Goal: Transaction & Acquisition: Download file/media

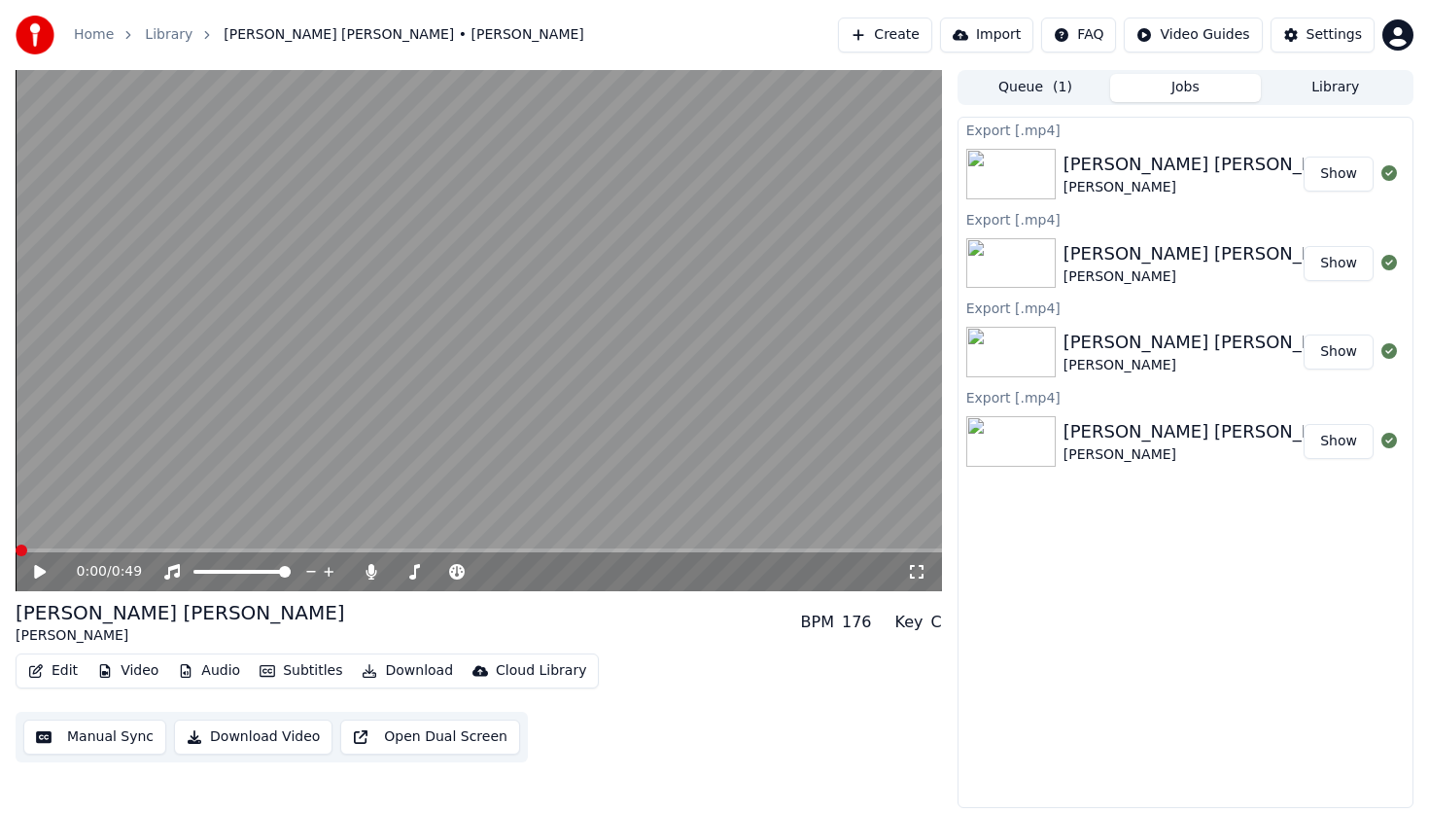
click at [1332, 439] on button "Show" at bounding box center [1339, 441] width 70 height 35
click at [1239, 347] on div "[PERSON_NAME] [PERSON_NAME] [PERSON_NAME]" at bounding box center [1183, 352] width 240 height 47
click at [193, 566] on span at bounding box center [199, 572] width 12 height 12
click at [255, 736] on button "Download Video" at bounding box center [253, 736] width 158 height 35
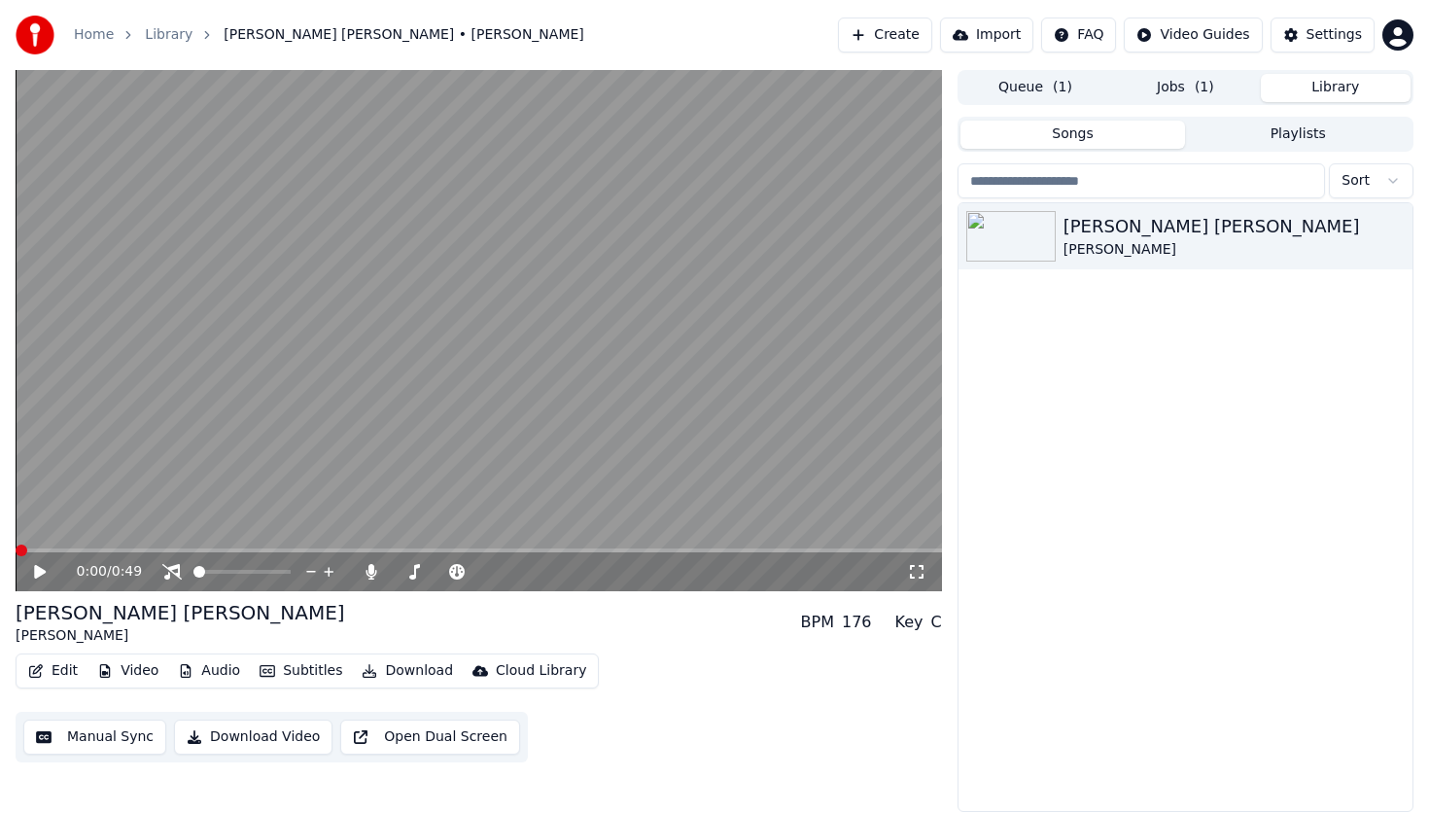
click at [1296, 83] on button "Library" at bounding box center [1336, 88] width 150 height 28
click at [1167, 80] on button "Jobs ( 1 )" at bounding box center [1185, 88] width 150 height 28
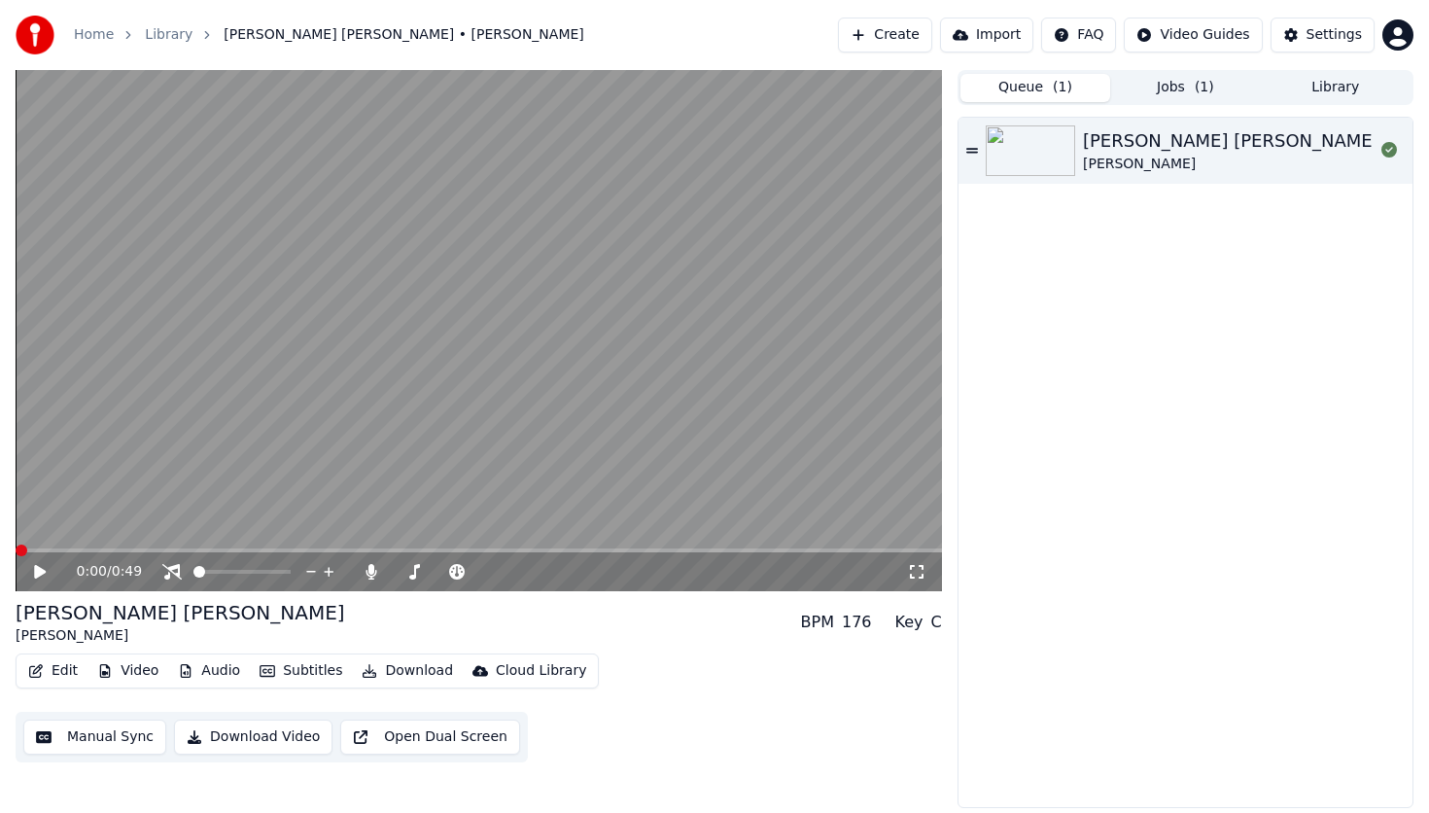
click at [1062, 85] on span "( 1 )" at bounding box center [1062, 87] width 19 height 19
click at [1159, 81] on button "Jobs ( 1 )" at bounding box center [1185, 88] width 150 height 28
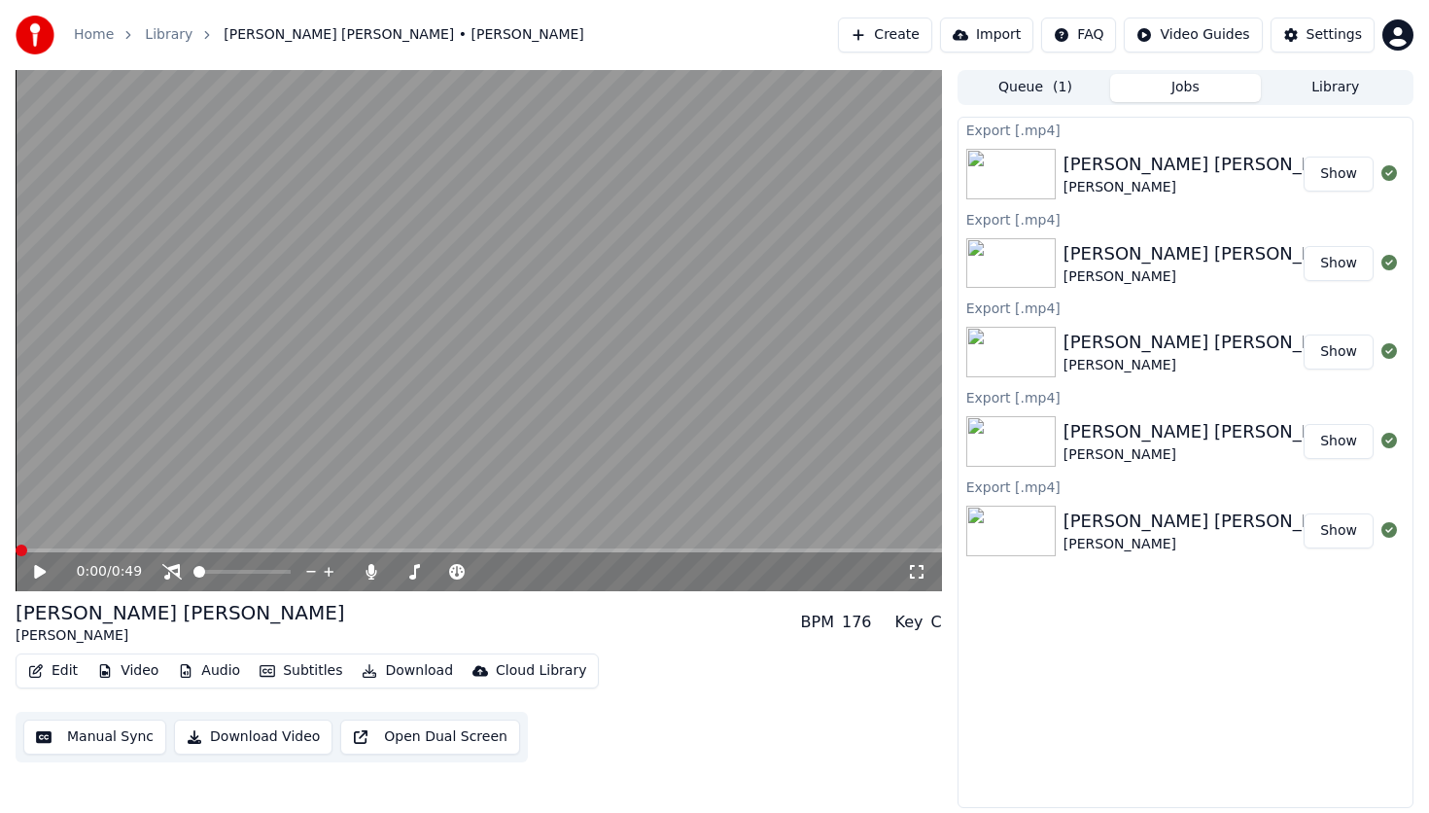
click at [1348, 170] on button "Show" at bounding box center [1339, 174] width 70 height 35
click at [43, 573] on icon at bounding box center [40, 572] width 12 height 14
click at [63, 544] on video at bounding box center [479, 330] width 926 height 521
click at [73, 550] on span at bounding box center [479, 550] width 926 height 4
click at [17, 576] on div "0:03 / 0:49" at bounding box center [479, 571] width 926 height 39
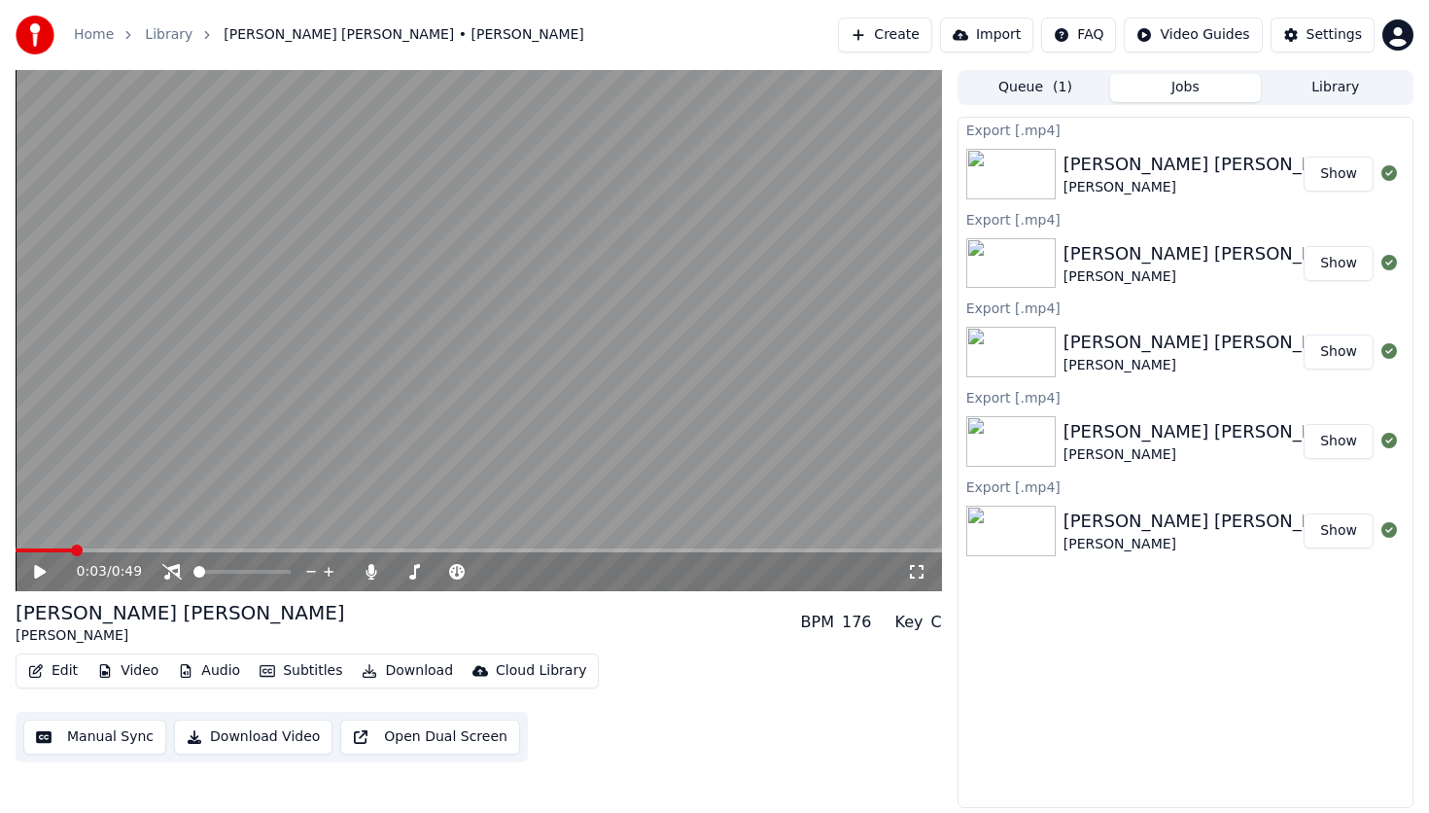
click at [33, 576] on icon at bounding box center [54, 572] width 46 height 16
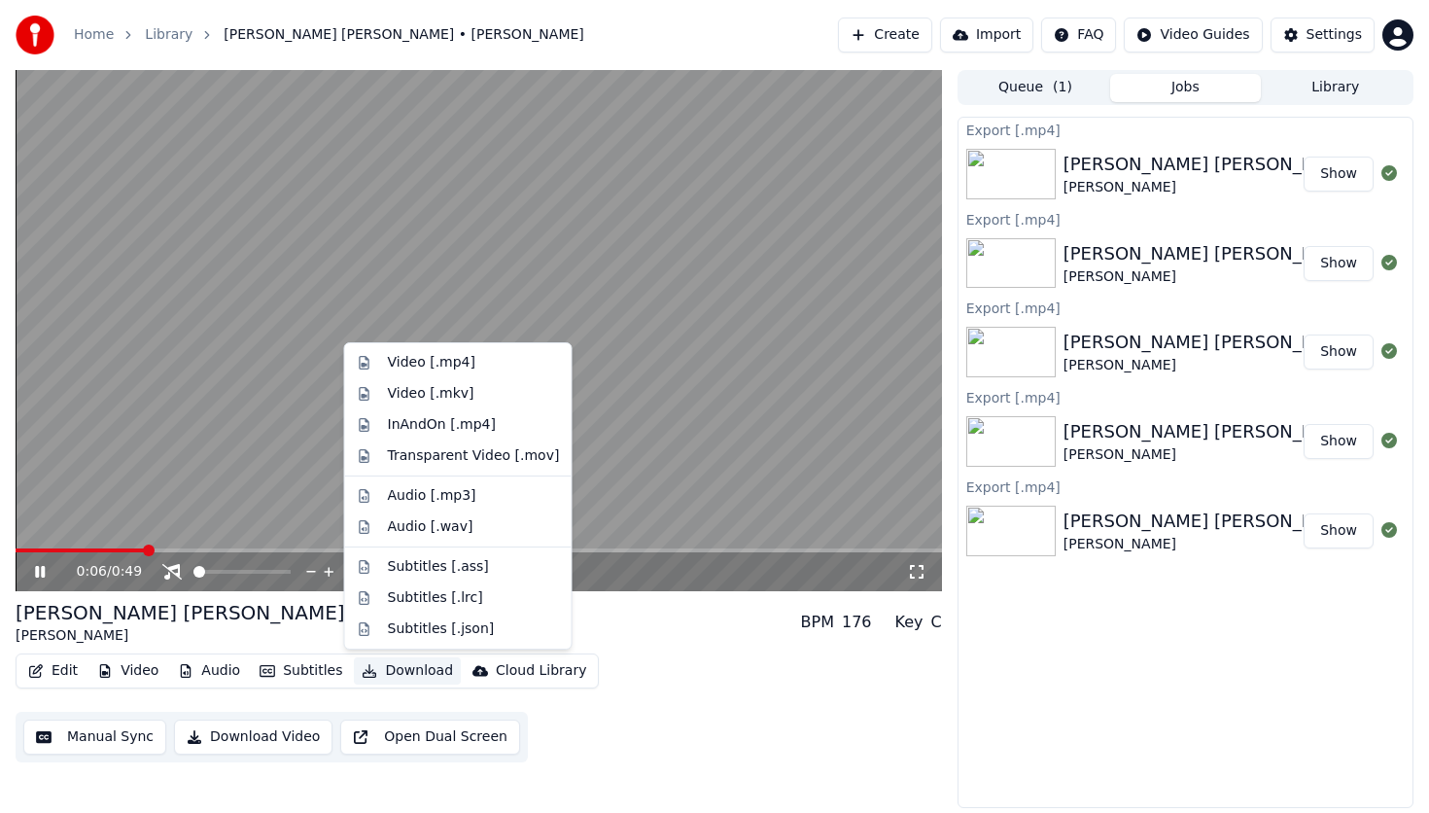
click at [400, 679] on button "Download" at bounding box center [407, 670] width 107 height 27
click at [441, 361] on div "Video [.mp4]" at bounding box center [431, 362] width 87 height 19
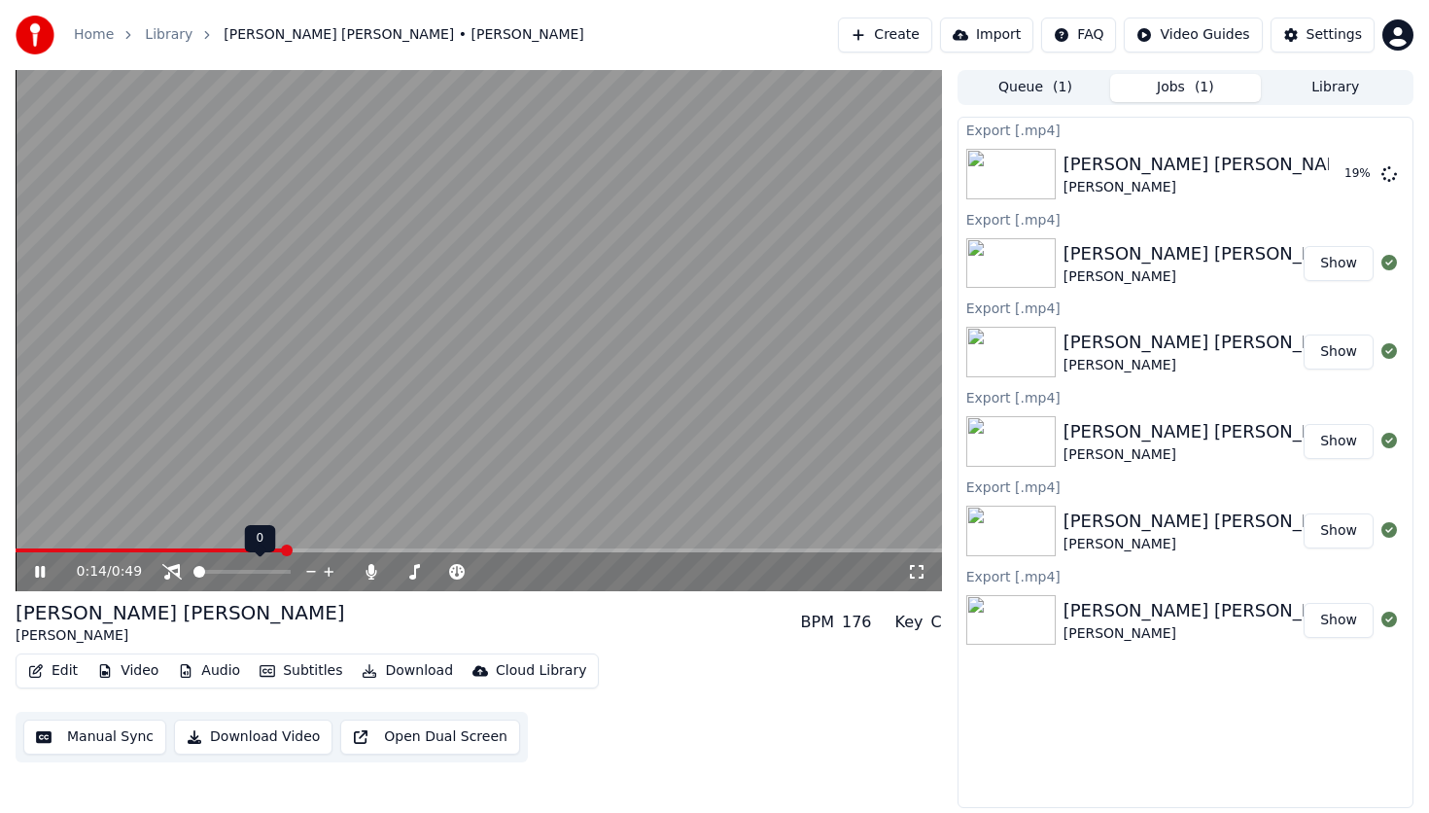
click at [193, 570] on span at bounding box center [199, 572] width 12 height 12
click at [193, 567] on span at bounding box center [199, 572] width 12 height 12
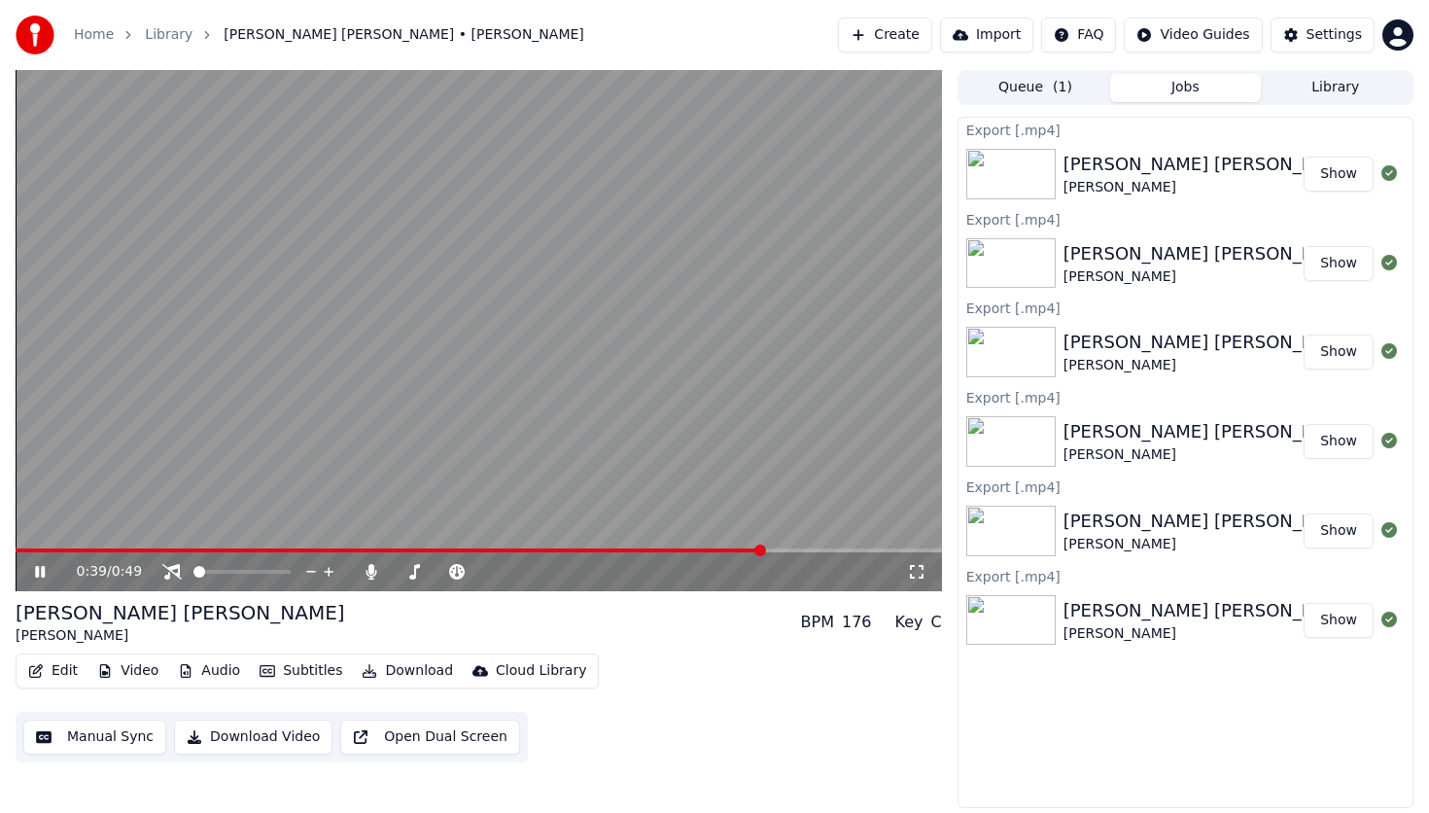
click at [1341, 174] on button "Show" at bounding box center [1339, 174] width 70 height 35
click at [1345, 175] on button "Show" at bounding box center [1339, 174] width 70 height 35
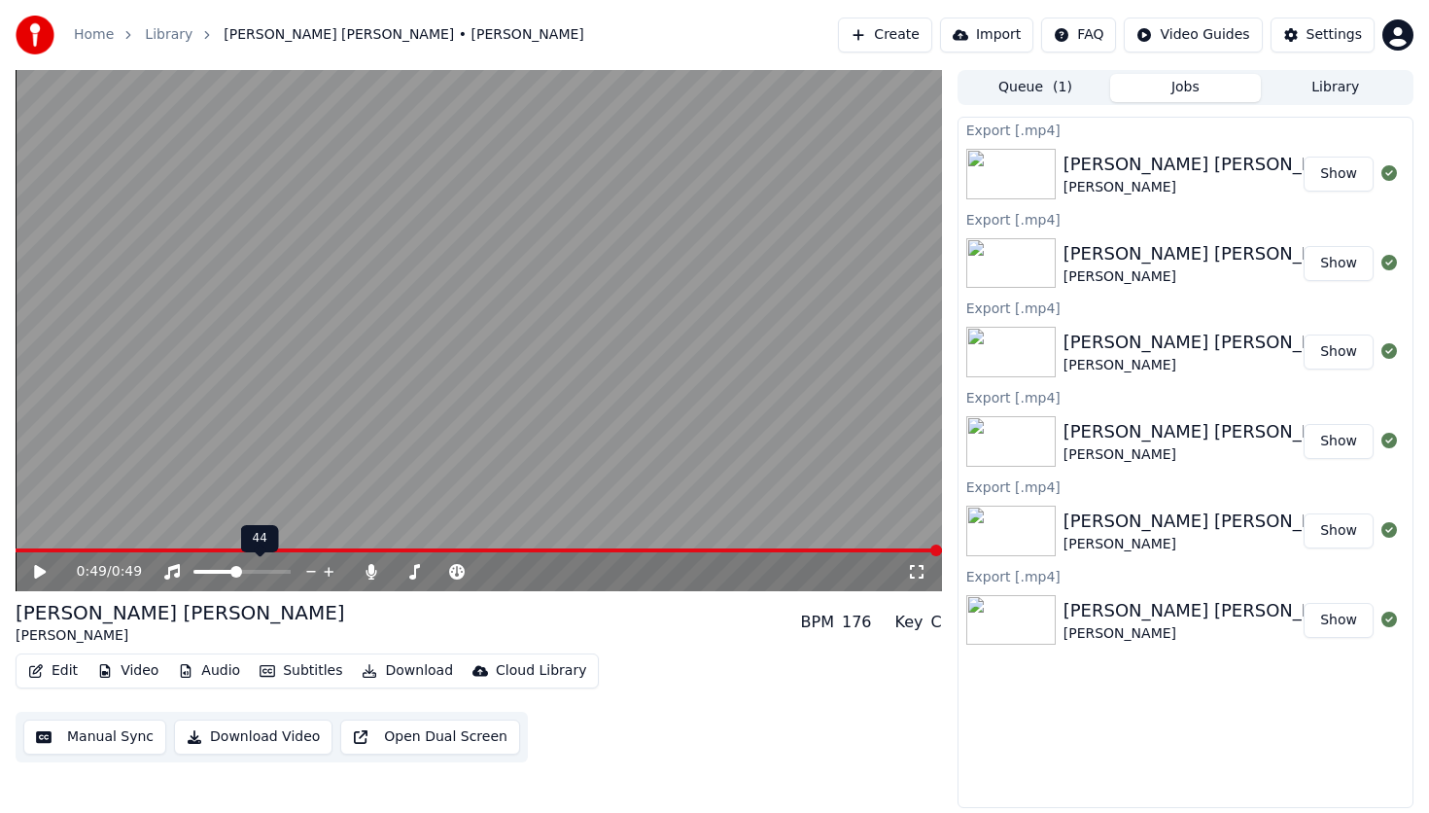
click at [242, 577] on span at bounding box center [236, 572] width 12 height 12
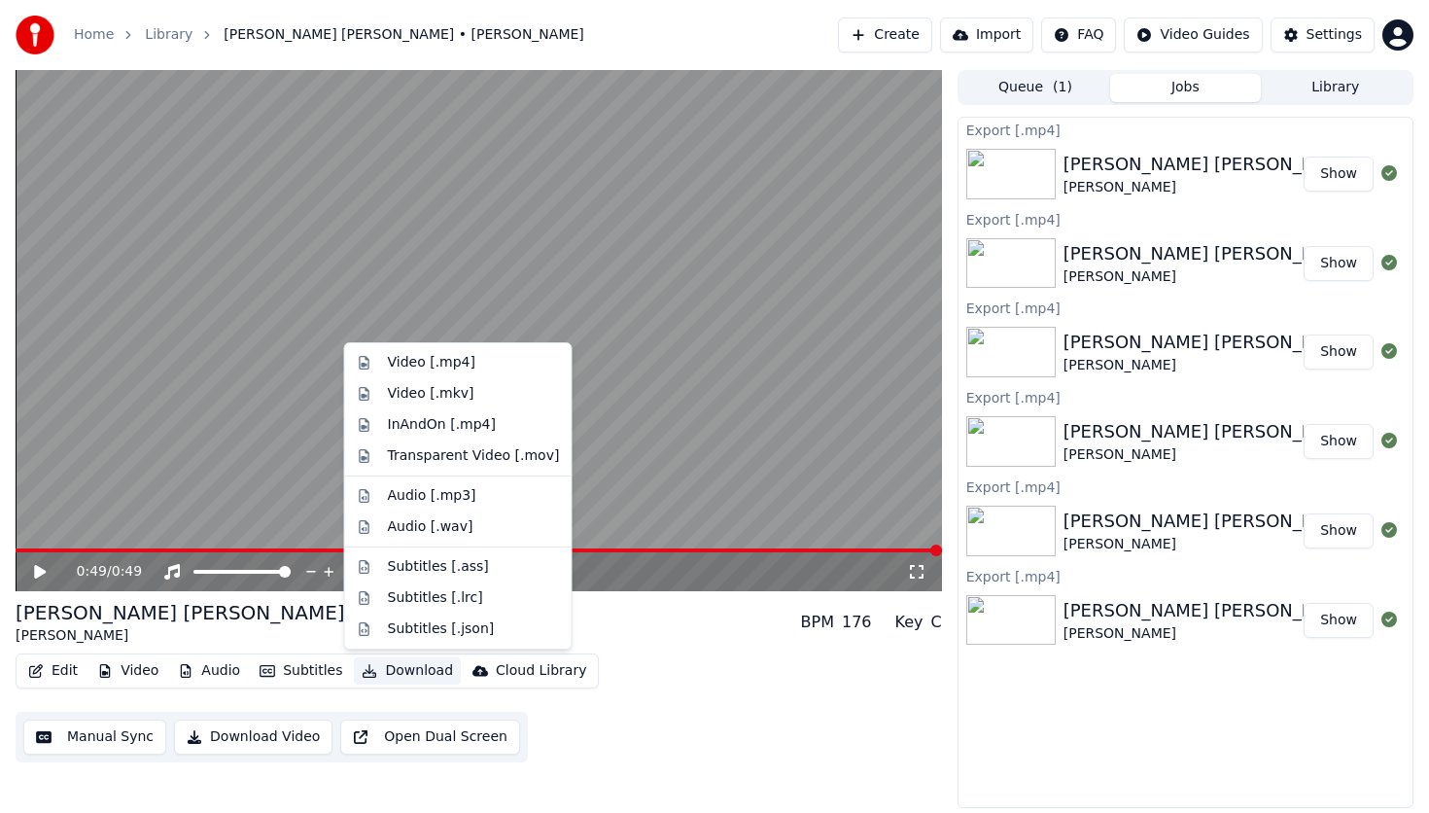
click at [382, 672] on button "Download" at bounding box center [407, 670] width 107 height 27
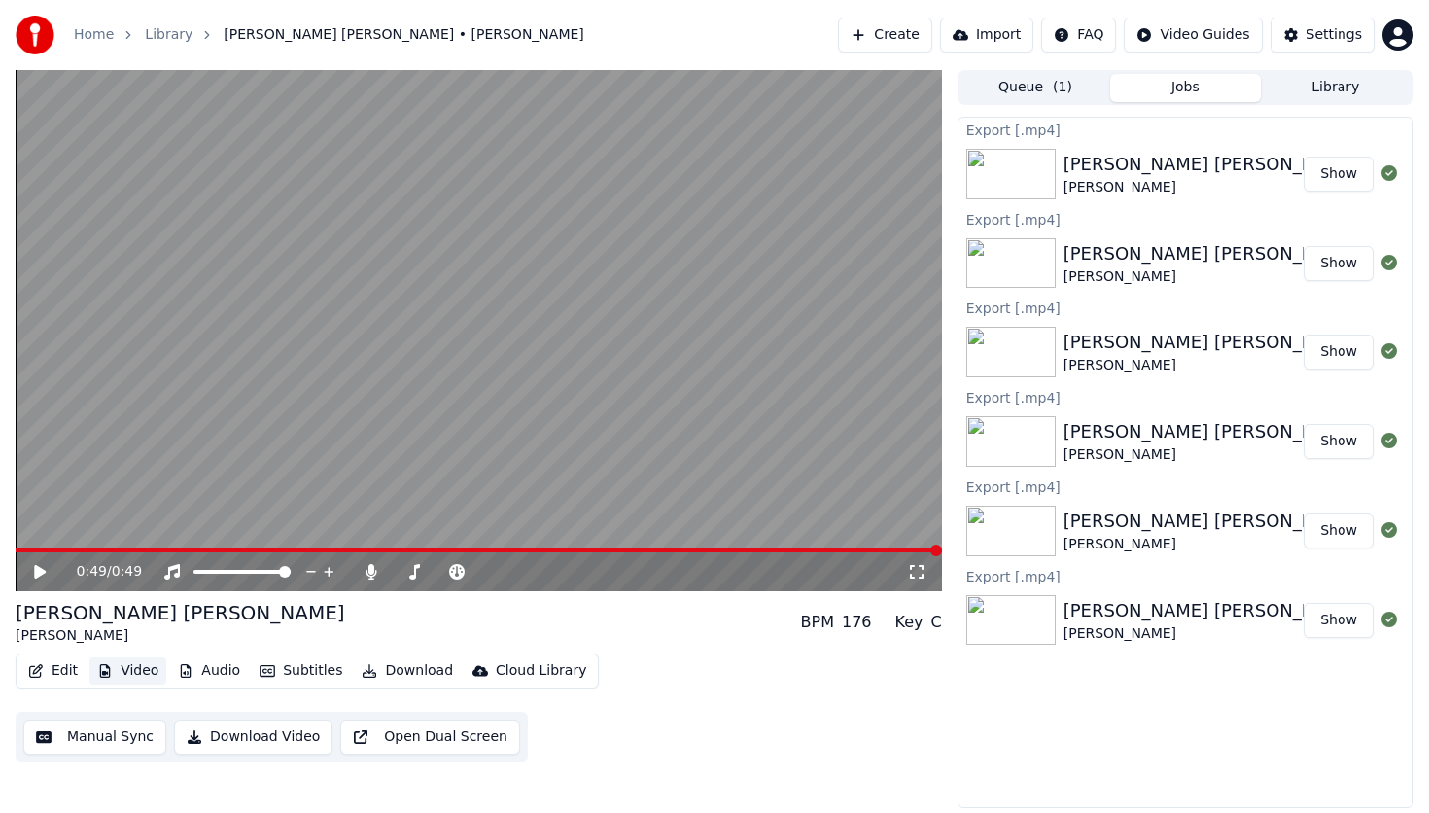
click at [143, 663] on button "Video" at bounding box center [127, 670] width 77 height 27
click at [138, 672] on button "Video" at bounding box center [127, 670] width 77 height 27
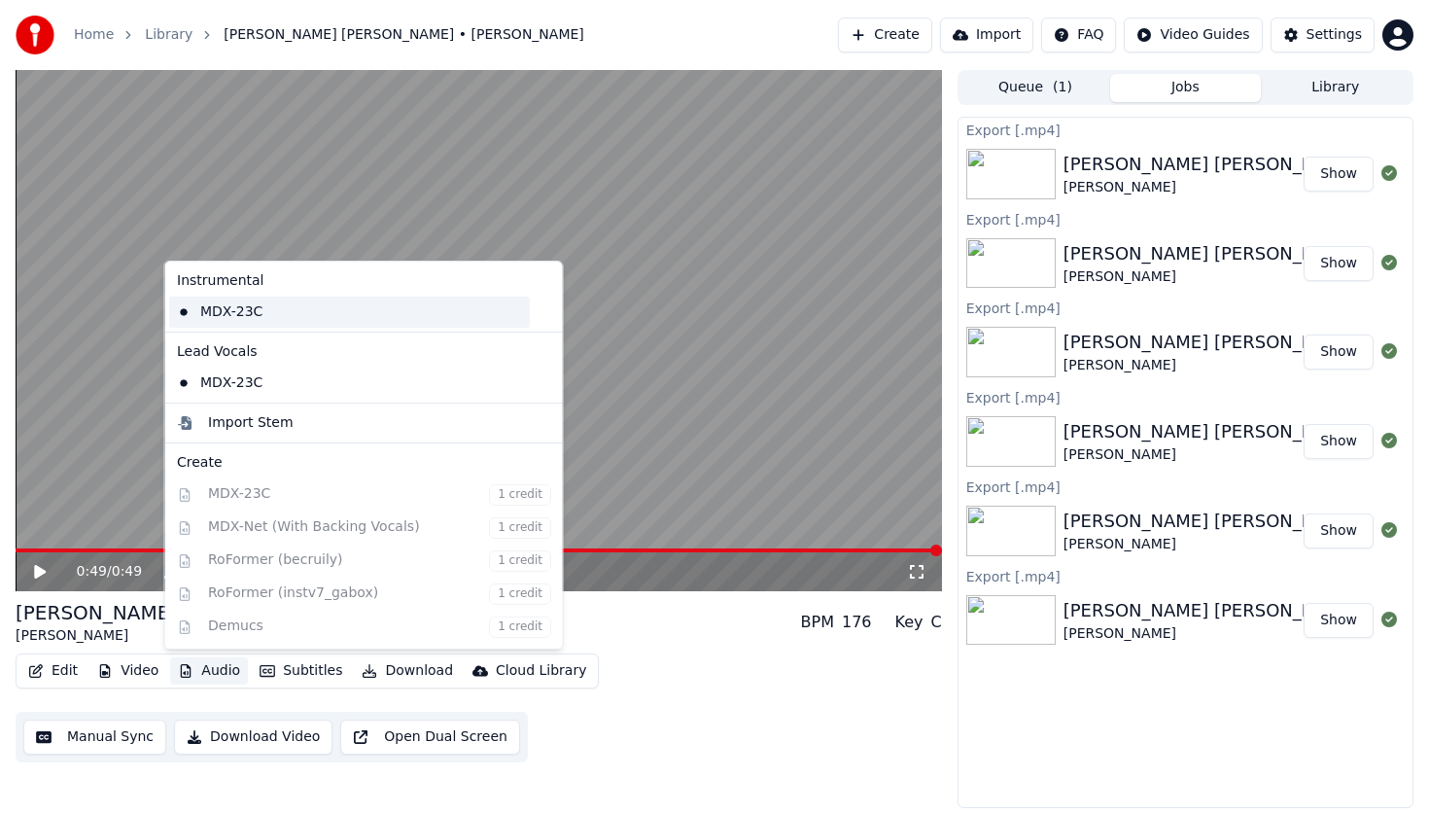
click at [261, 312] on div "MDX-23C" at bounding box center [349, 311] width 361 height 31
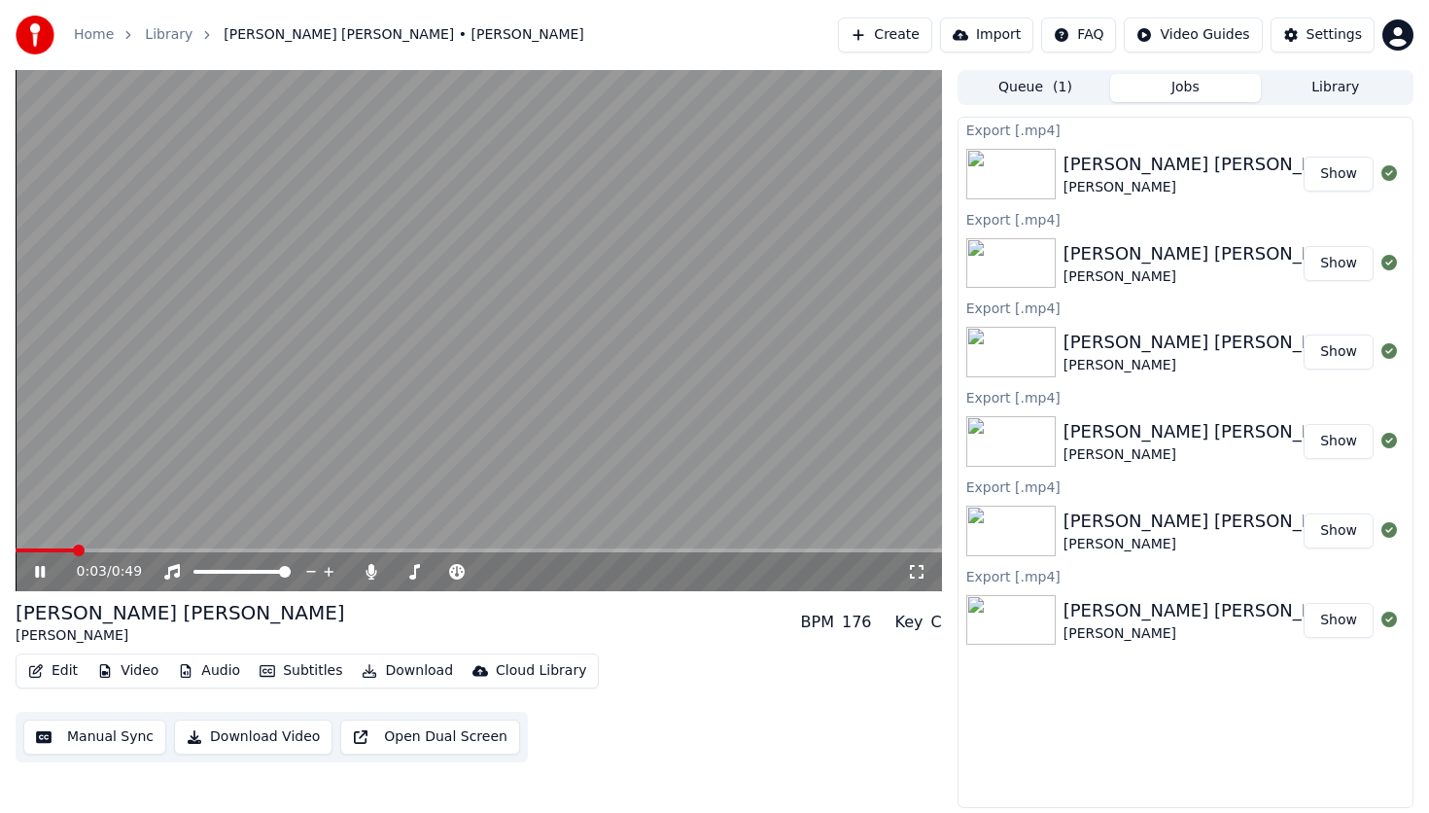
click at [370, 670] on button "Download" at bounding box center [407, 670] width 107 height 27
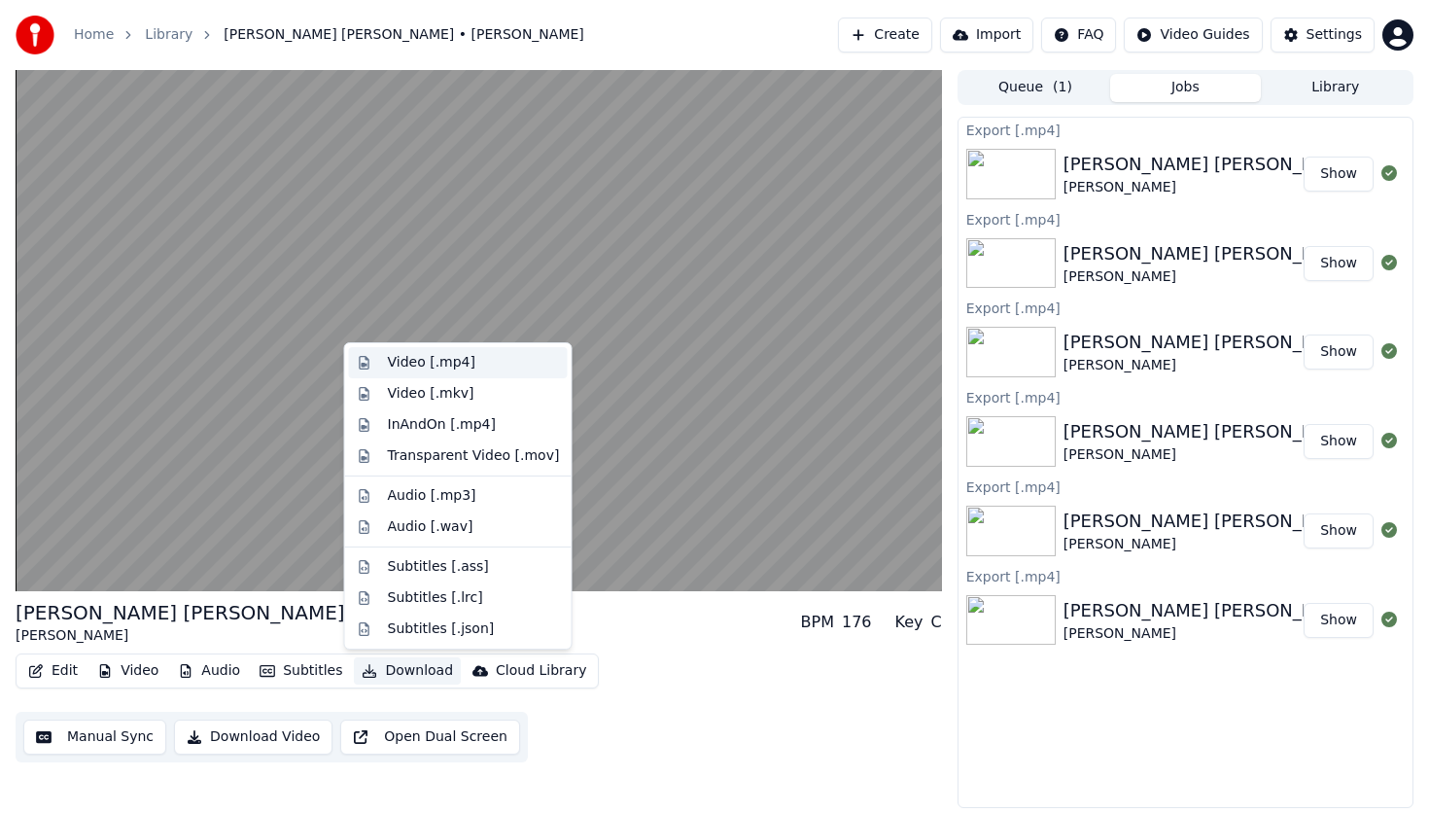
click at [473, 363] on div "Video [.mp4]" at bounding box center [474, 362] width 172 height 19
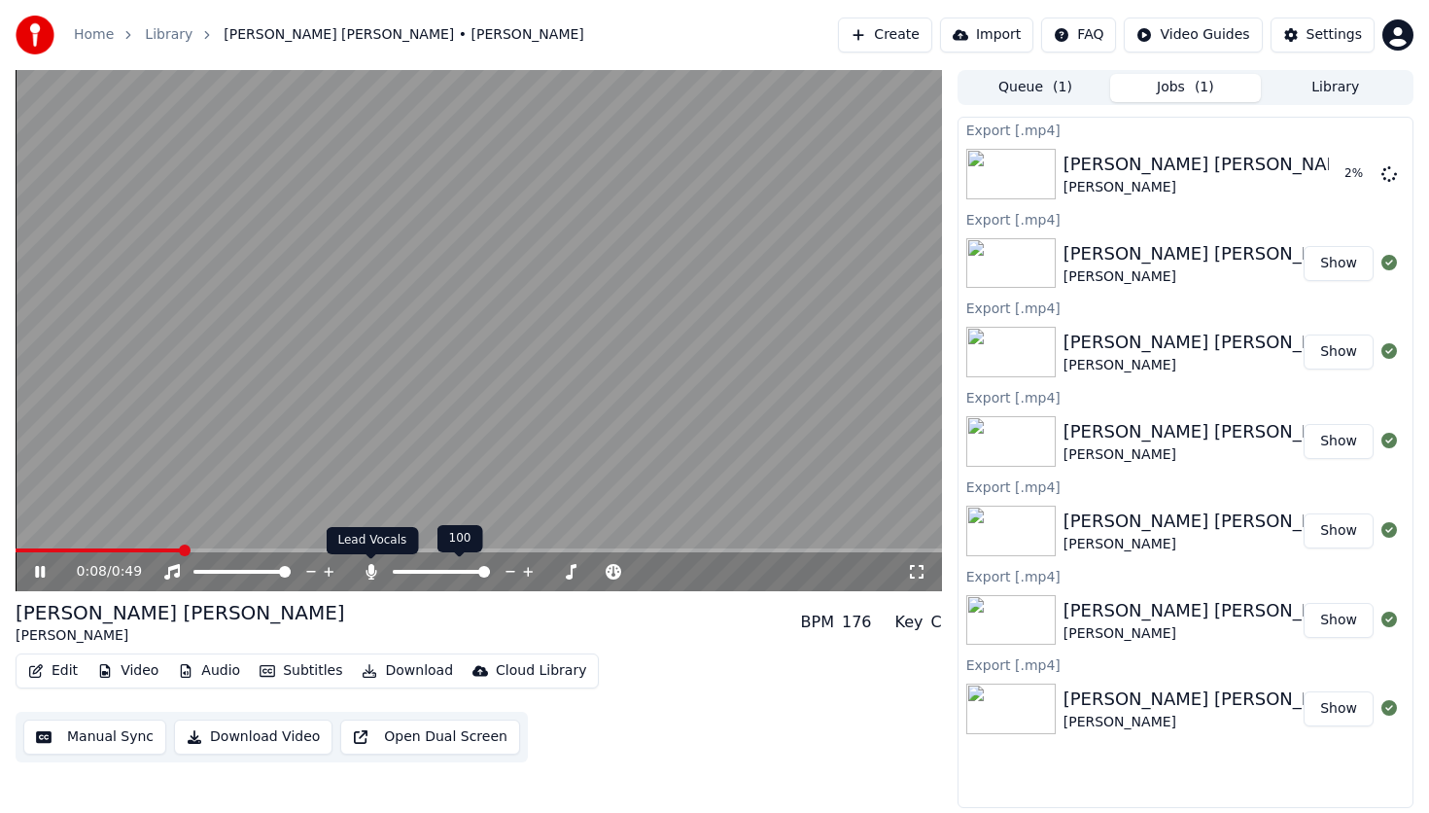
click at [372, 577] on icon at bounding box center [371, 572] width 11 height 16
click at [412, 655] on div "Edit Video Audio Subtitles Download Cloud Library" at bounding box center [307, 670] width 583 height 35
click at [412, 661] on button "Download" at bounding box center [407, 670] width 107 height 27
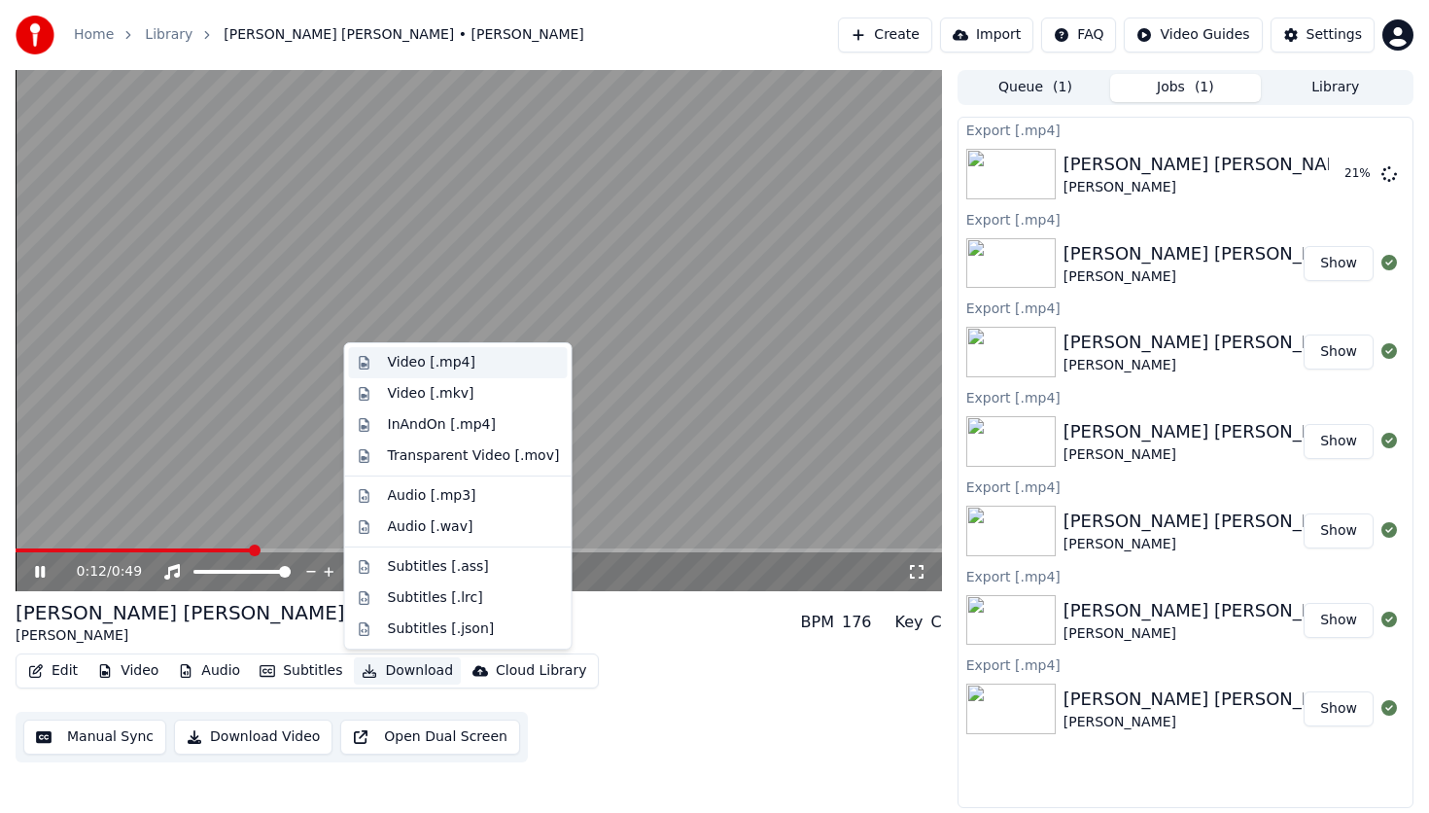
click at [470, 366] on div "Video [.mp4]" at bounding box center [474, 362] width 172 height 19
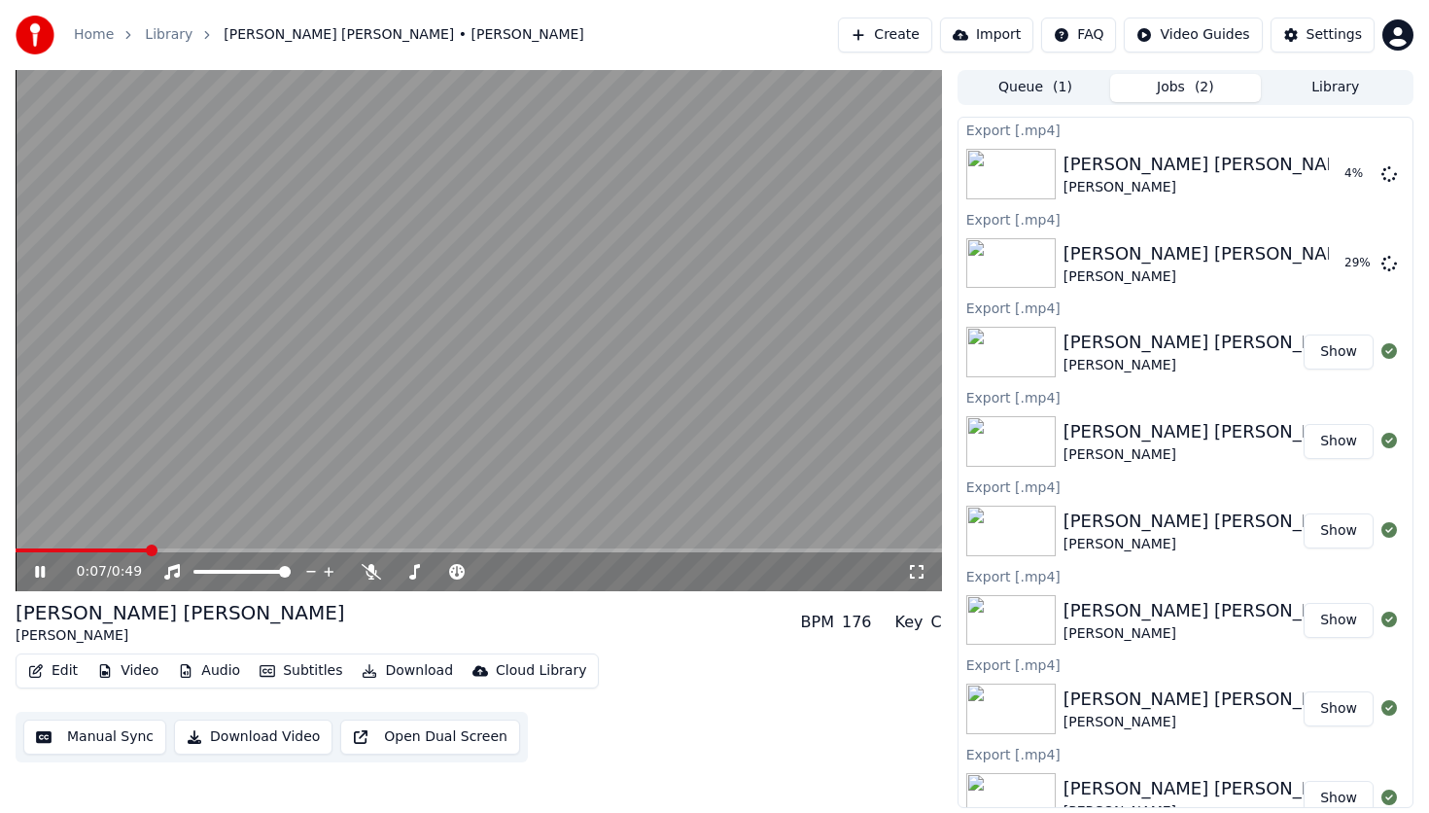
click at [146, 544] on span at bounding box center [152, 550] width 12 height 12
